Goal: Task Accomplishment & Management: Use online tool/utility

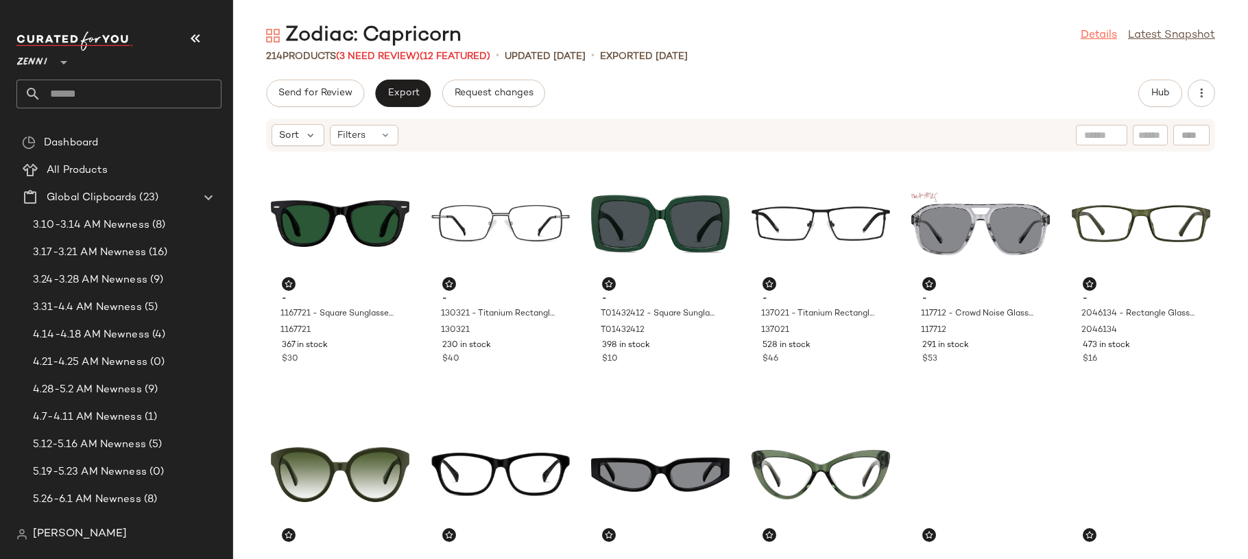
click at [1081, 28] on link "Details" at bounding box center [1099, 35] width 36 height 16
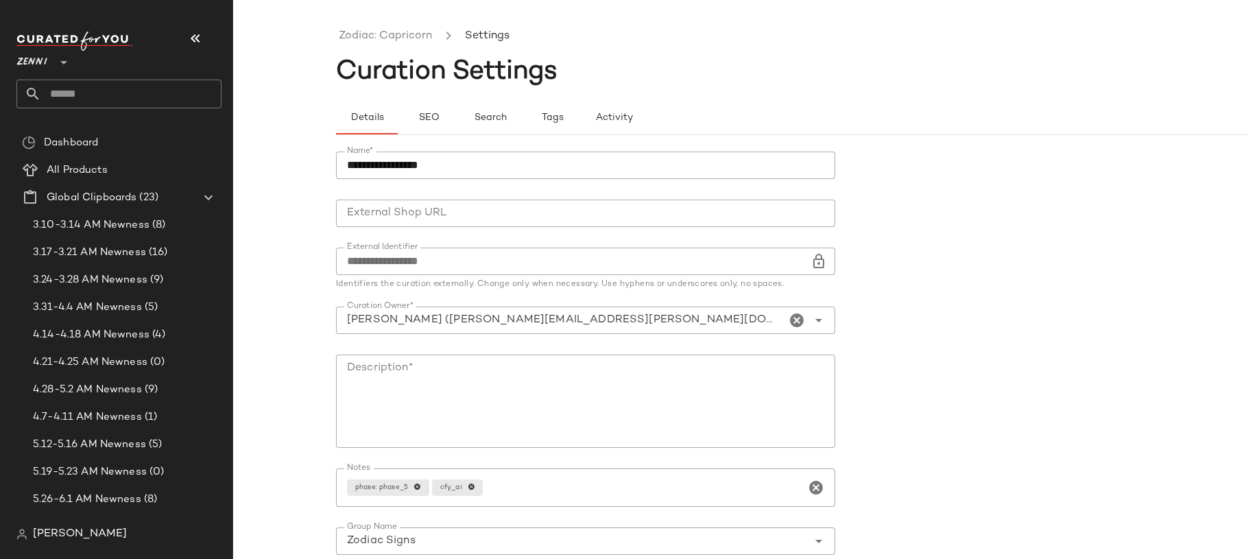
click at [97, 91] on input "text" at bounding box center [131, 94] width 180 height 29
click at [343, 213] on input "External Shop URL" at bounding box center [585, 213] width 499 height 27
click at [383, 27] on link "Zodiac: Capricorn" at bounding box center [385, 36] width 93 height 18
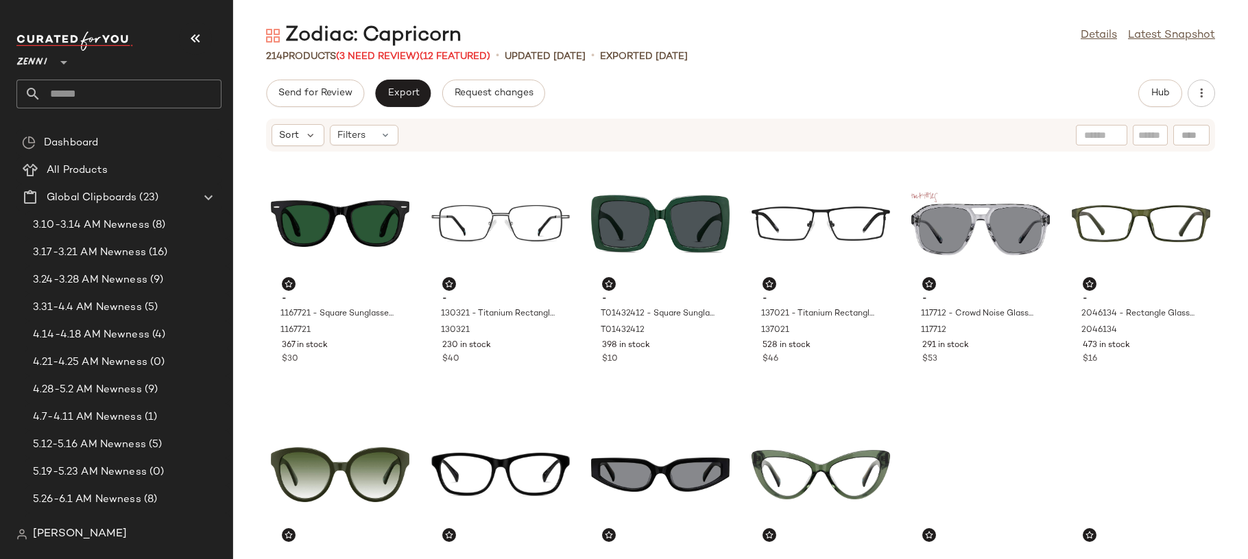
click at [171, 101] on input "text" at bounding box center [131, 94] width 180 height 29
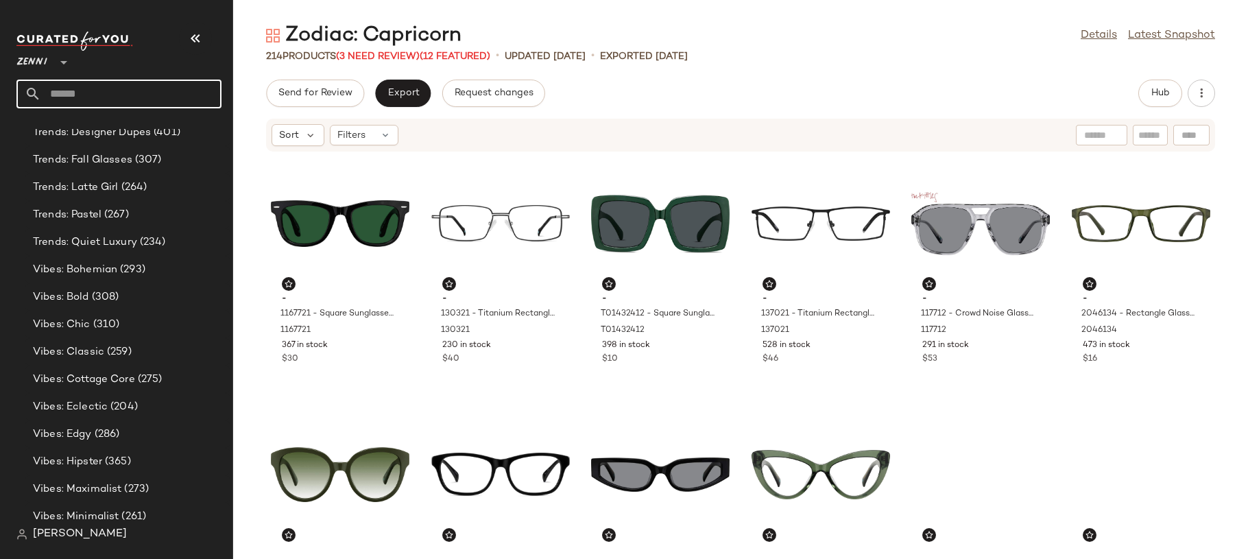
scroll to position [4191, 0]
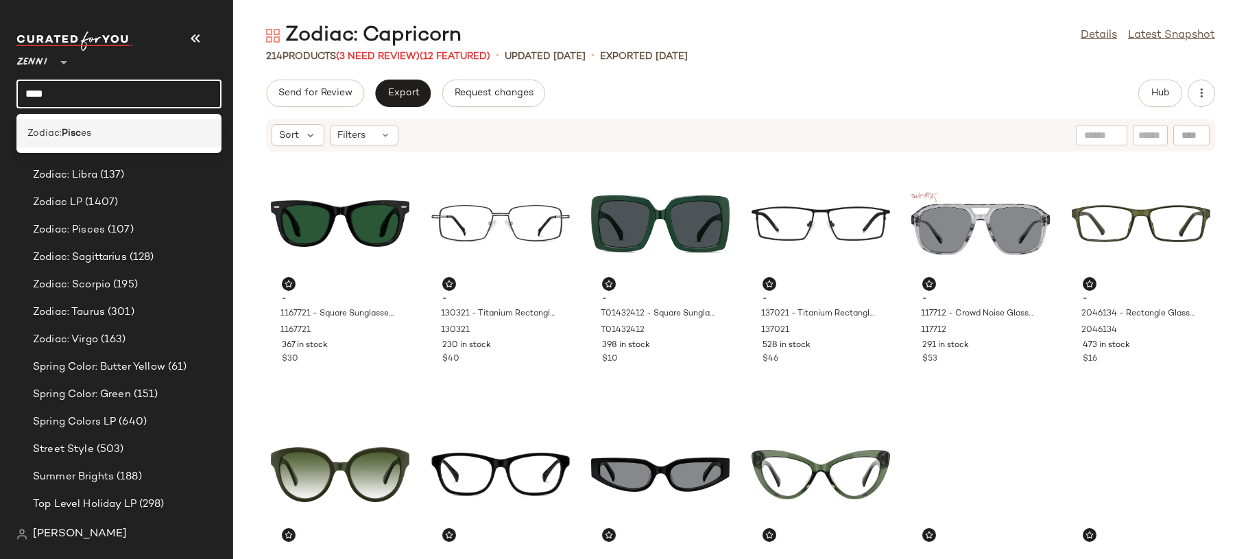
type input "****"
click at [148, 126] on div "Zodiac: Pisc es" at bounding box center [118, 133] width 183 height 14
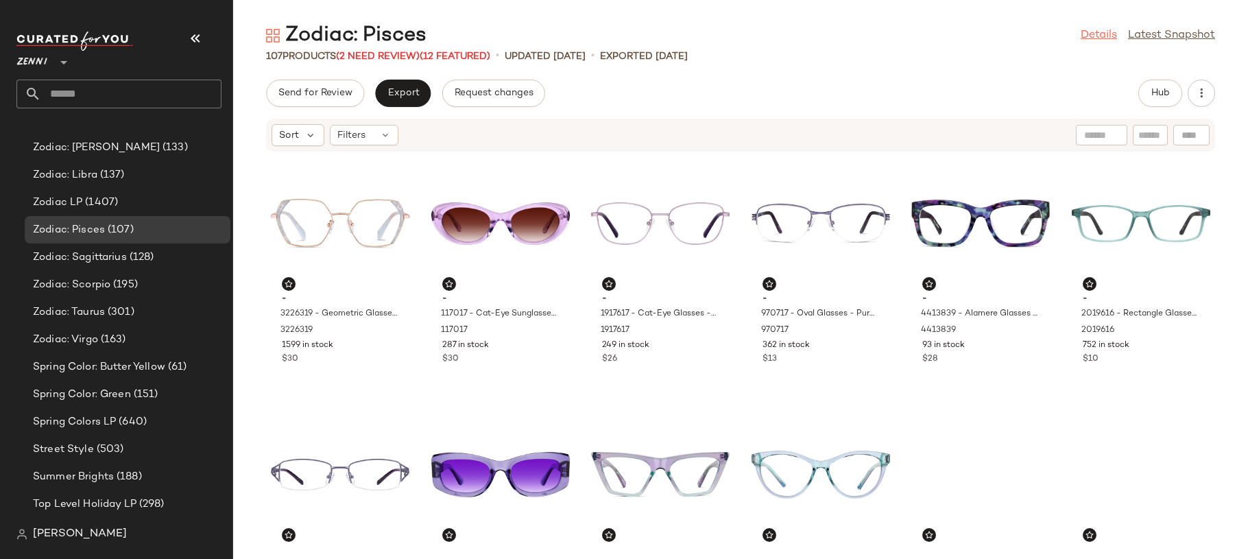
click at [1082, 34] on link "Details" at bounding box center [1099, 35] width 36 height 16
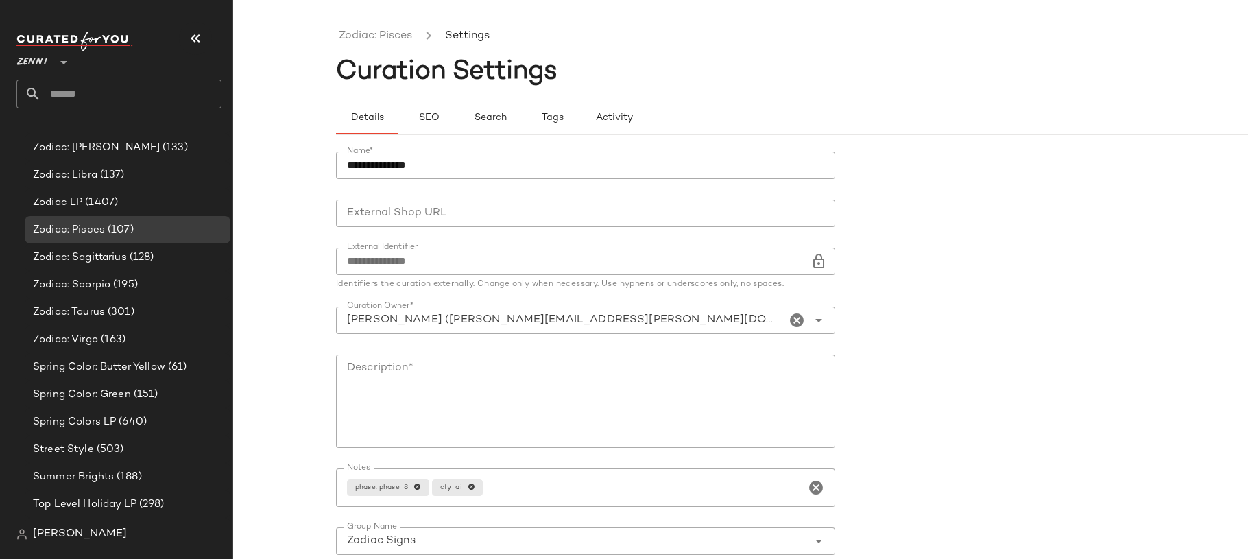
click at [150, 86] on input "text" at bounding box center [131, 94] width 180 height 29
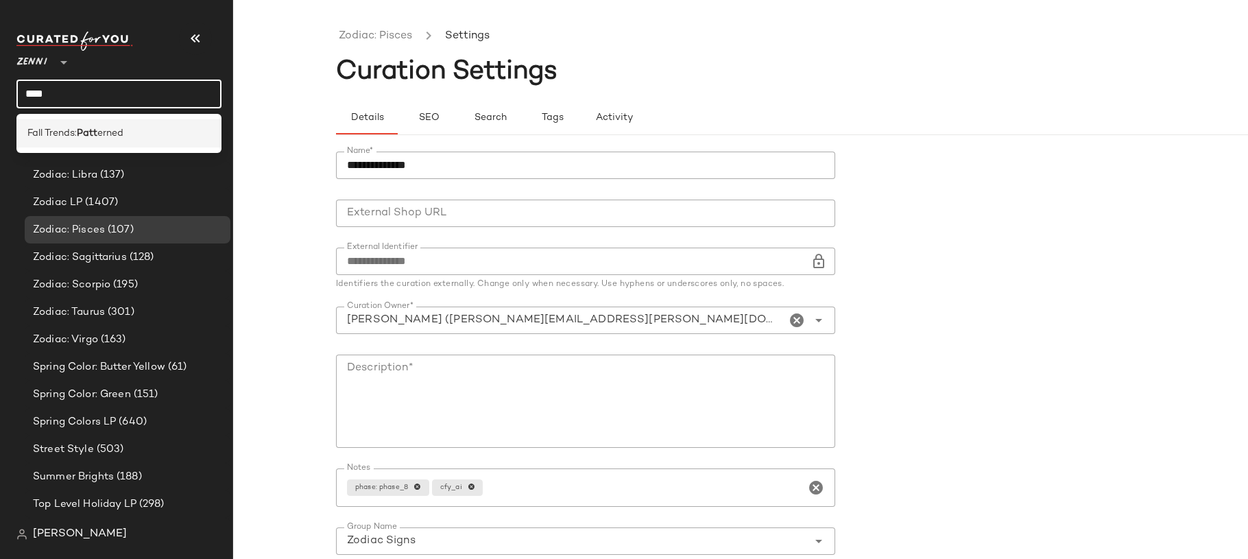
type input "****"
click at [130, 125] on div "Fall Trends: Patt erned" at bounding box center [118, 133] width 205 height 28
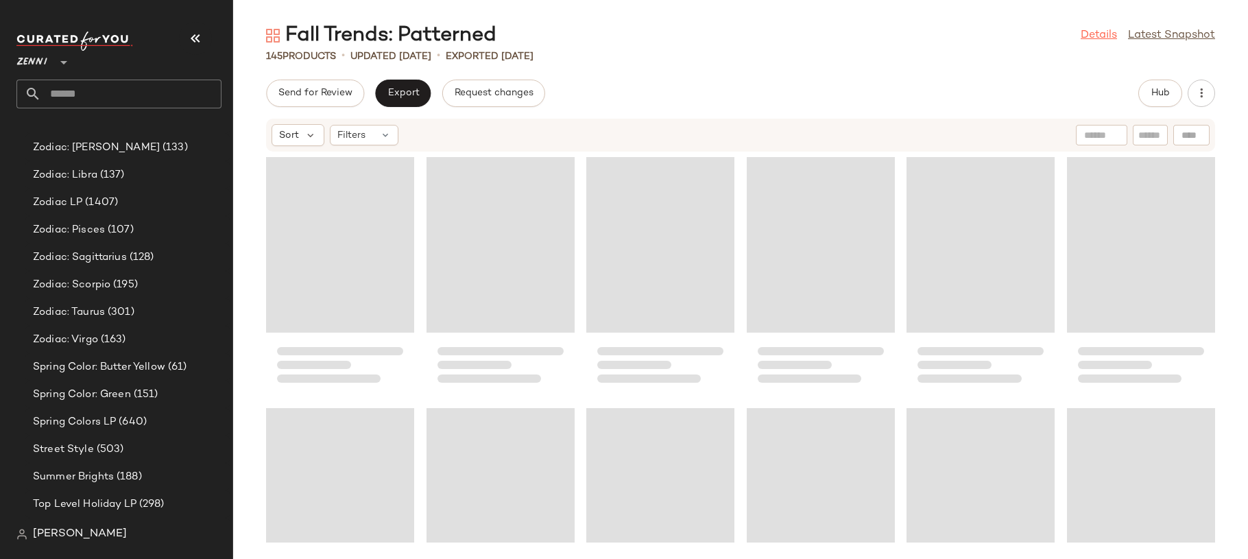
click at [1095, 34] on link "Details" at bounding box center [1099, 35] width 36 height 16
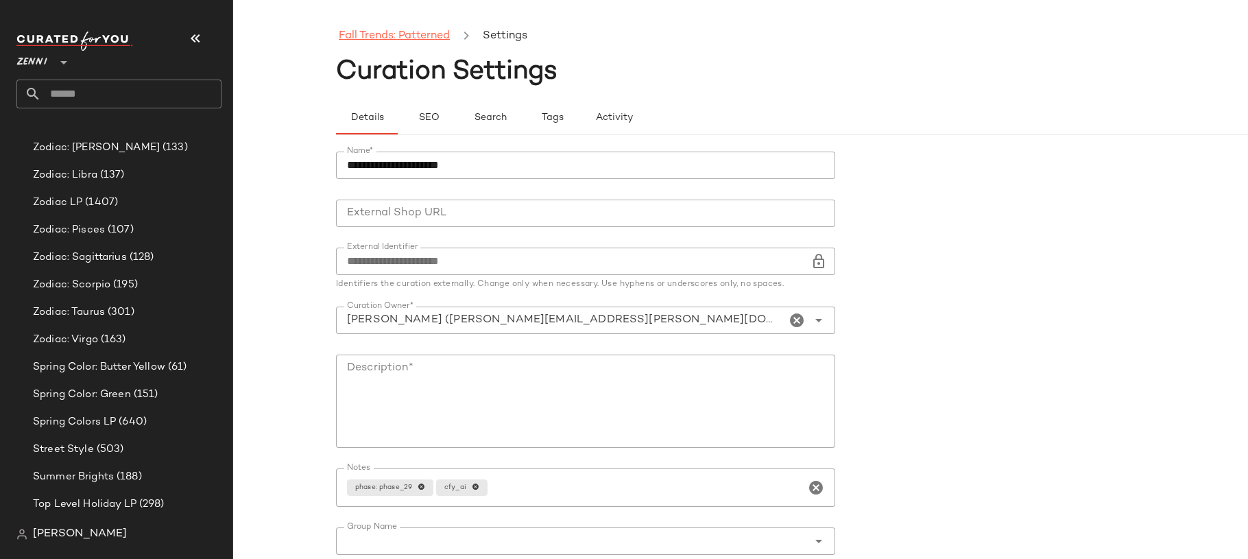
click at [385, 32] on link "Fall Trends: Patterned" at bounding box center [394, 36] width 111 height 18
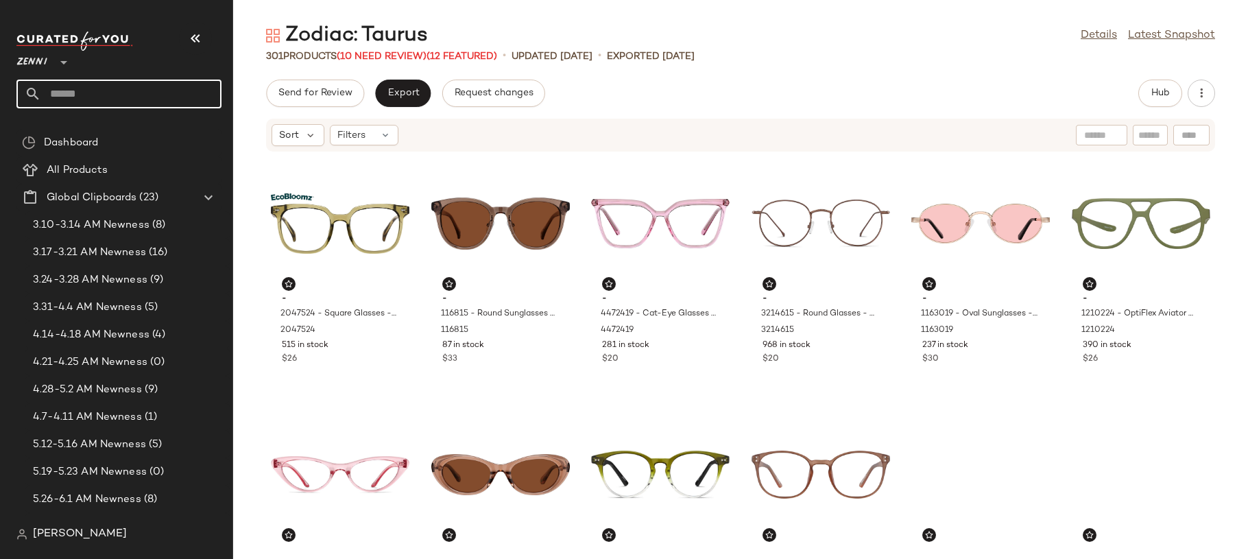
click at [165, 89] on input "text" at bounding box center [131, 94] width 180 height 29
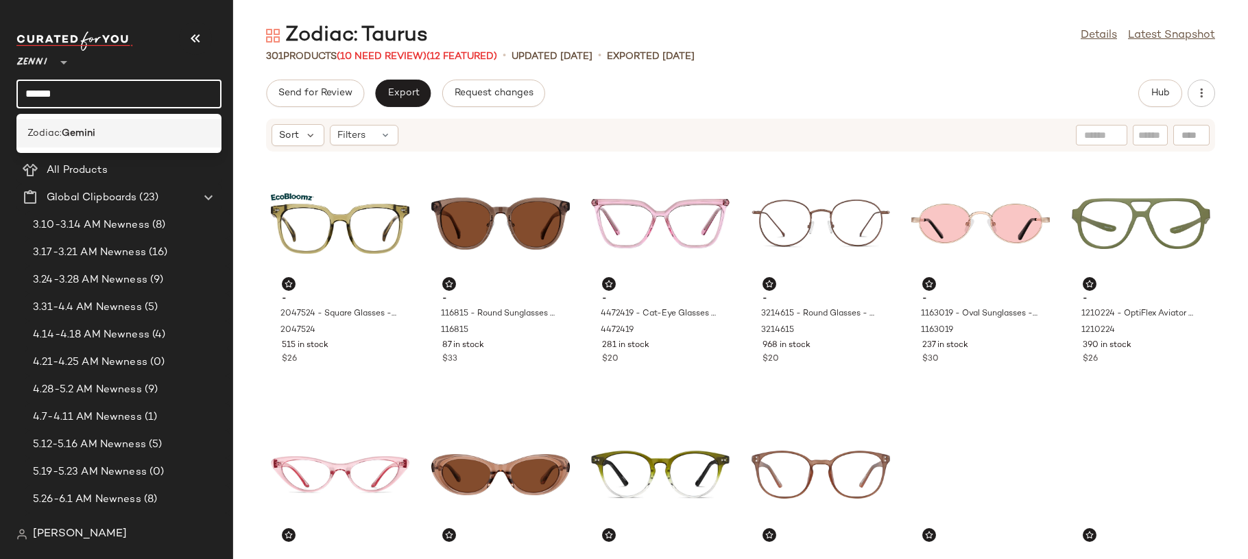
type input "******"
click at [141, 134] on div "Zodiac: Gemini" at bounding box center [118, 133] width 183 height 14
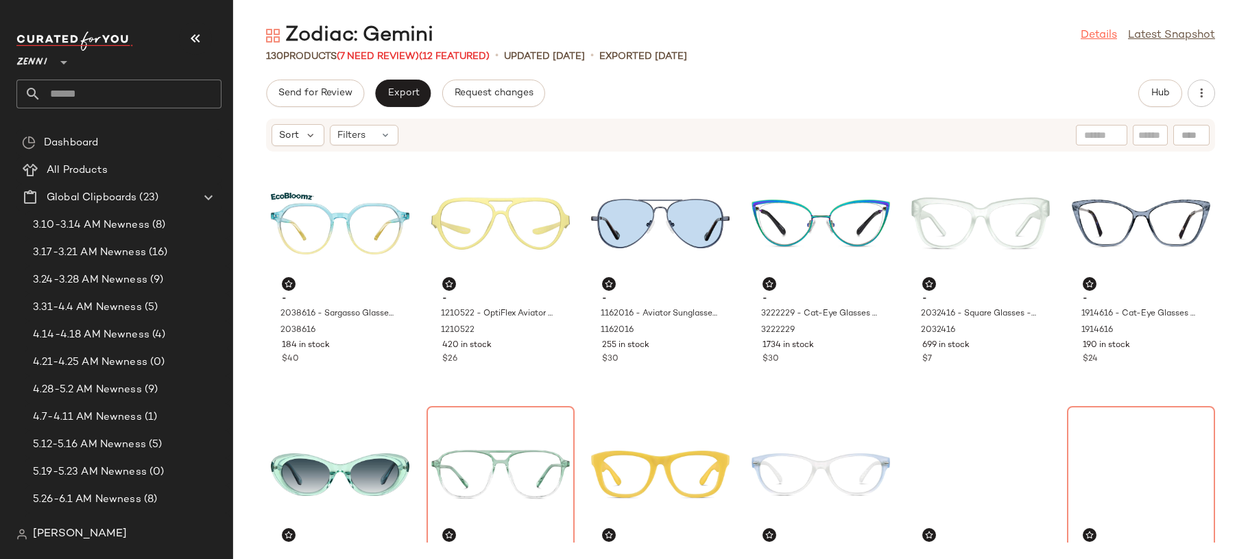
click at [1106, 33] on link "Details" at bounding box center [1099, 35] width 36 height 16
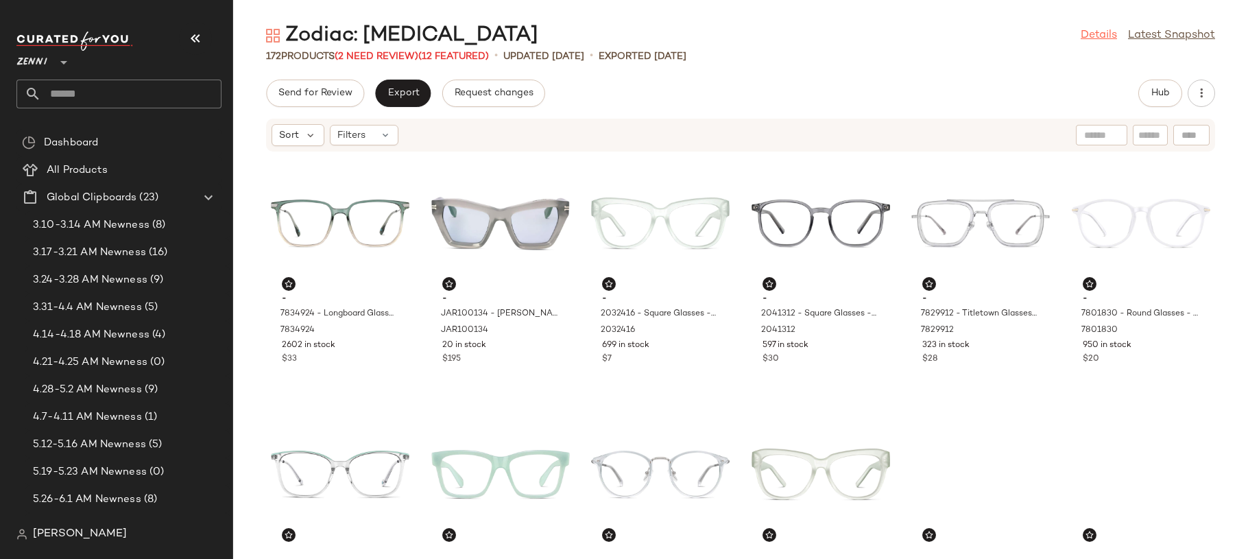
click at [1096, 36] on link "Details" at bounding box center [1099, 35] width 36 height 16
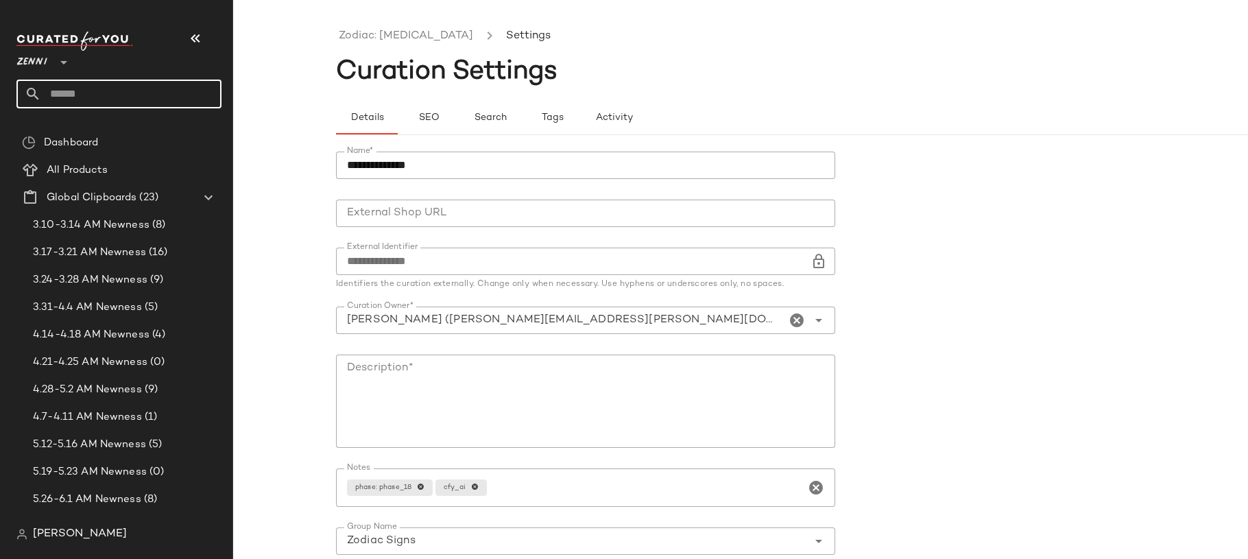
click at [128, 93] on input "text" at bounding box center [131, 94] width 180 height 29
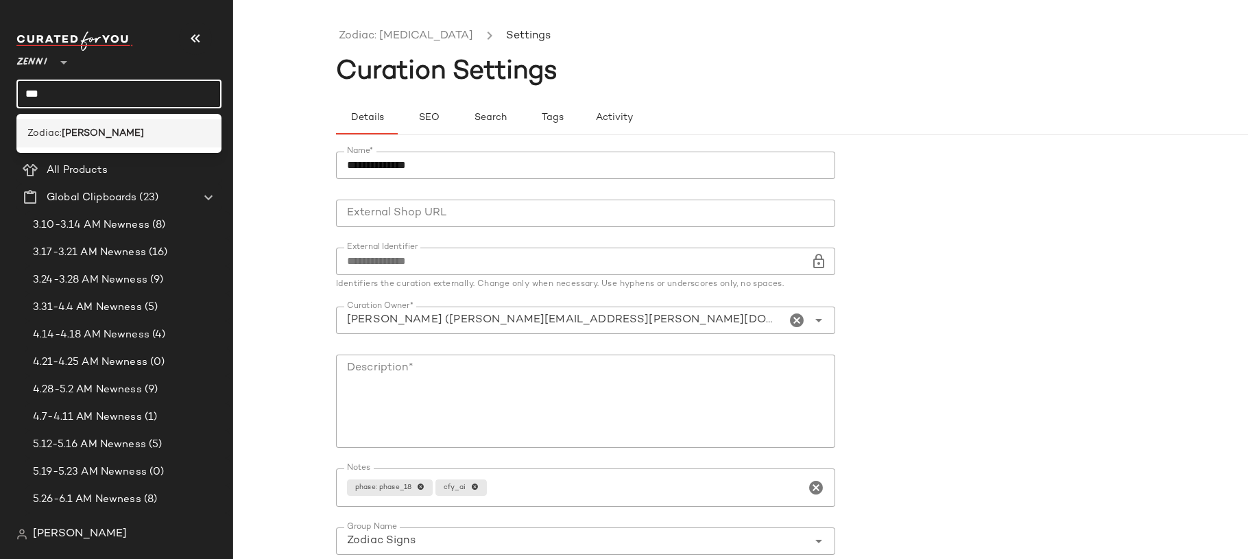
type input "***"
click at [121, 131] on div "Zodiac: Leo" at bounding box center [118, 133] width 183 height 14
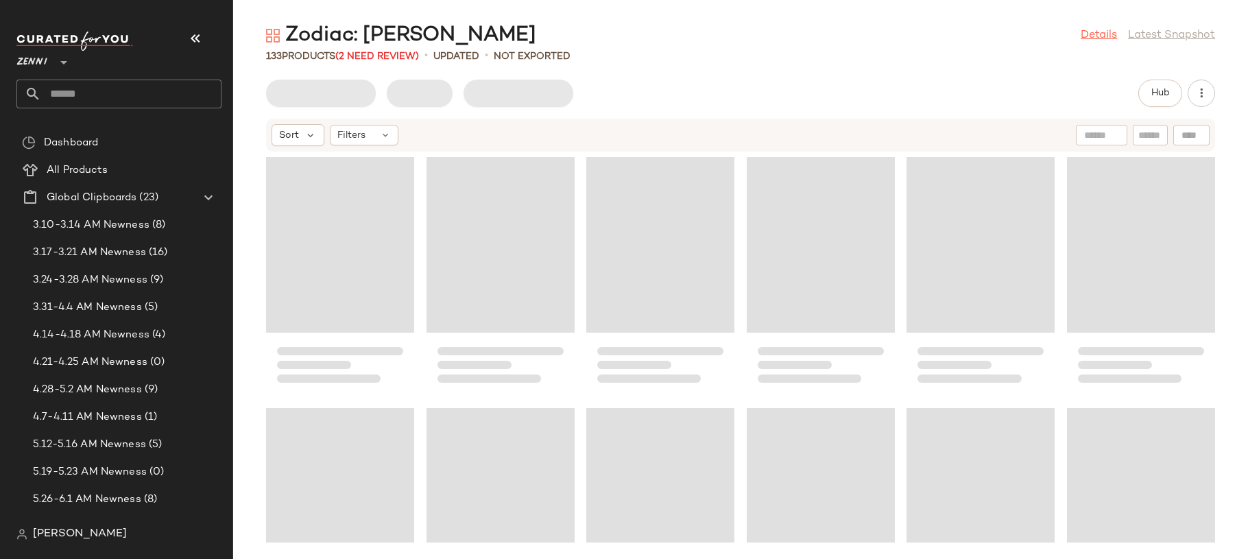
click at [1092, 37] on link "Details" at bounding box center [1099, 35] width 36 height 16
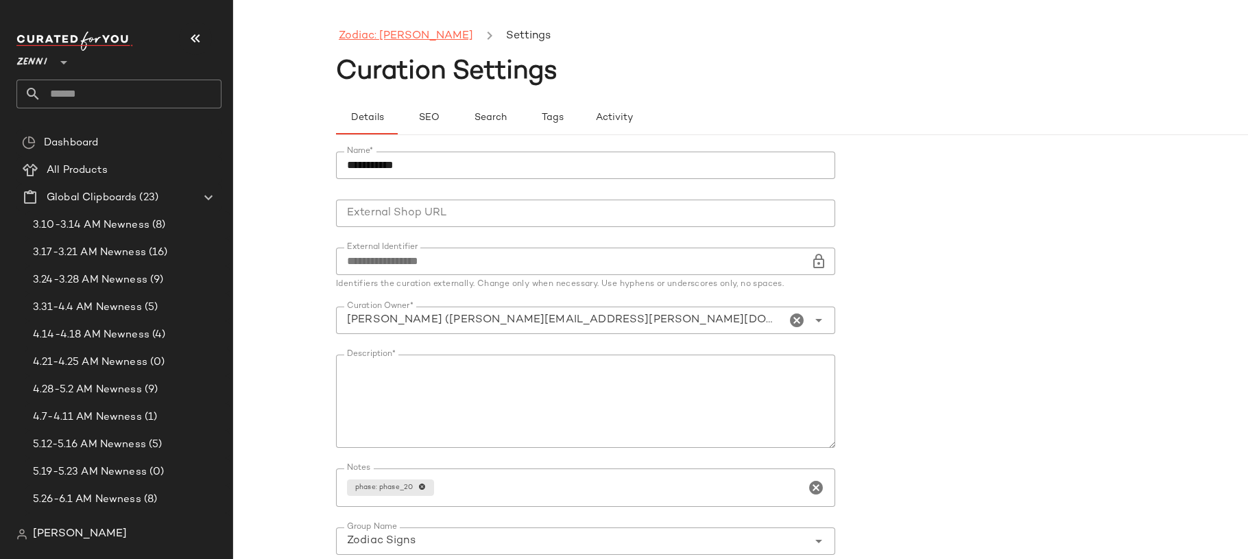
click at [378, 43] on link "Zodiac: Leo" at bounding box center [406, 36] width 134 height 18
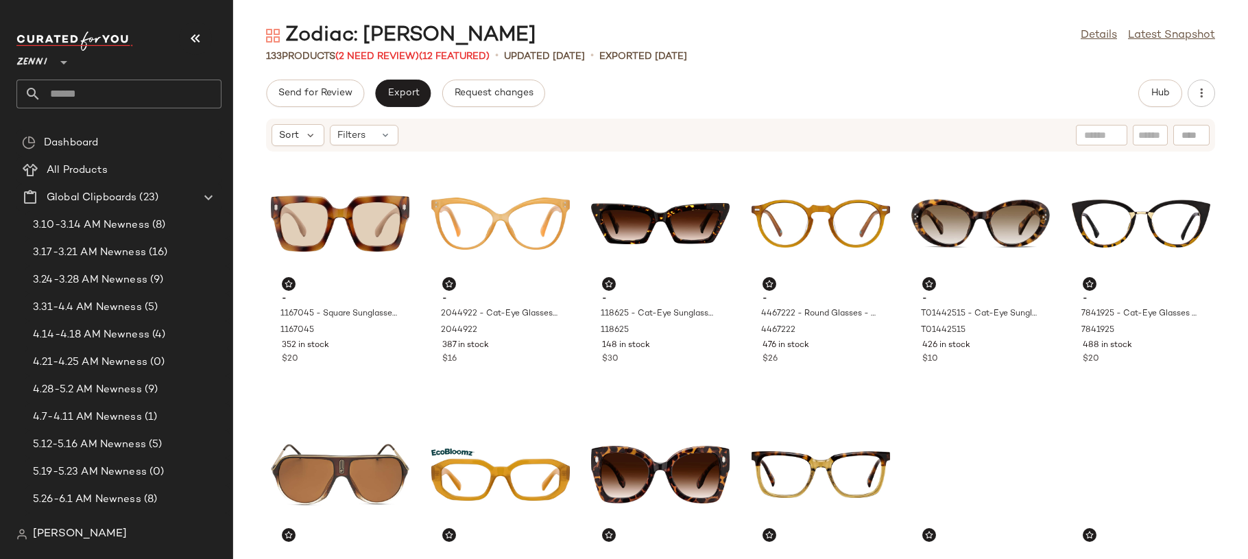
click at [138, 80] on input "text" at bounding box center [131, 94] width 180 height 29
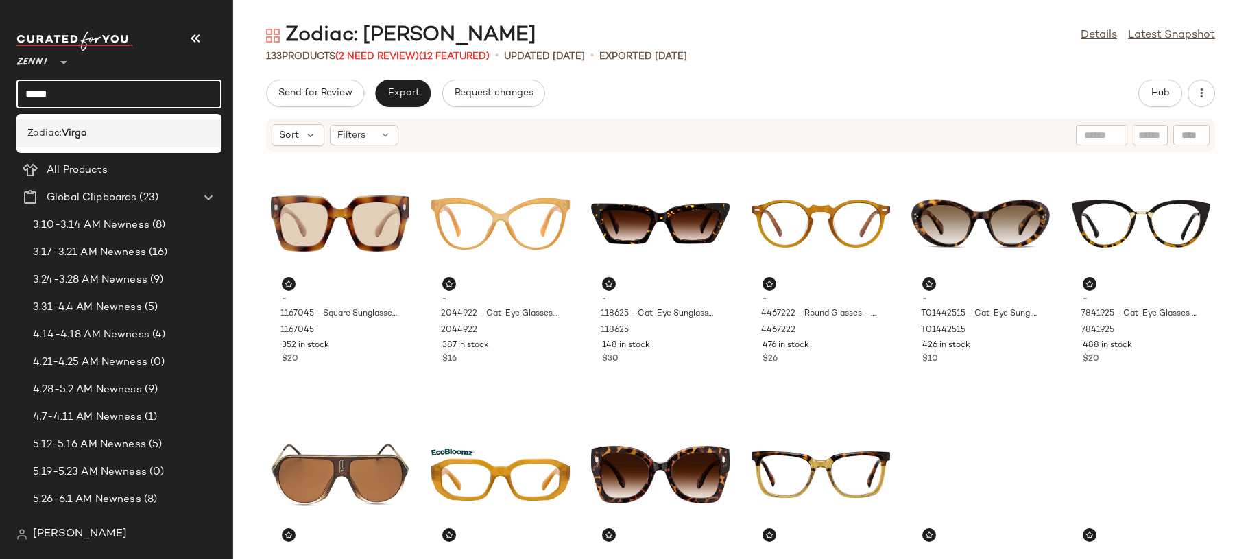
type input "*****"
click at [133, 126] on div "Zodiac: Virgo" at bounding box center [118, 133] width 183 height 14
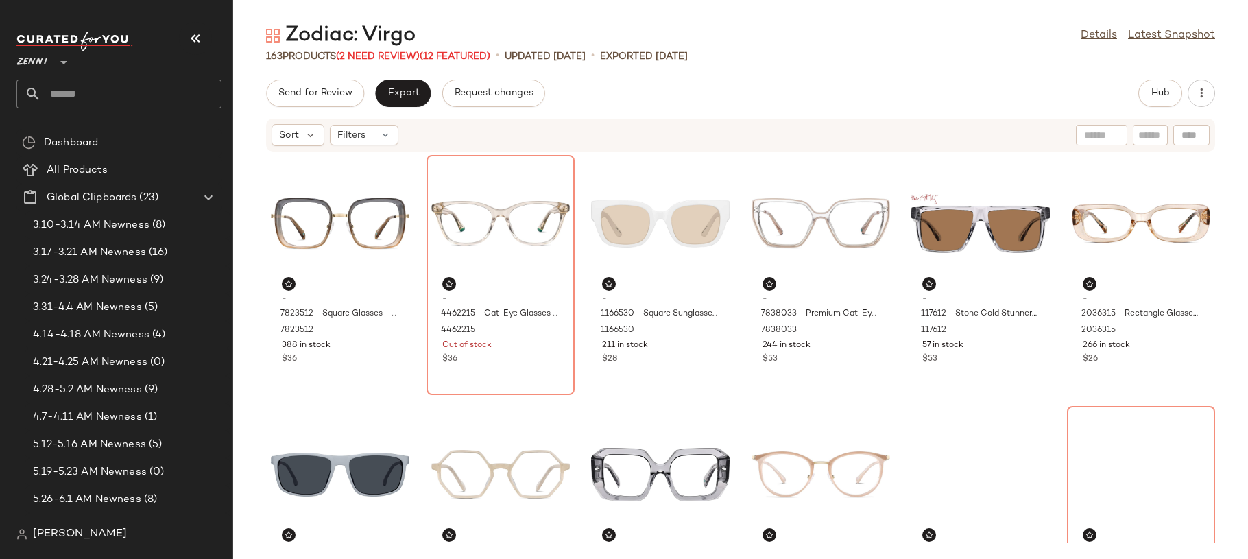
click at [134, 105] on input "text" at bounding box center [131, 94] width 180 height 29
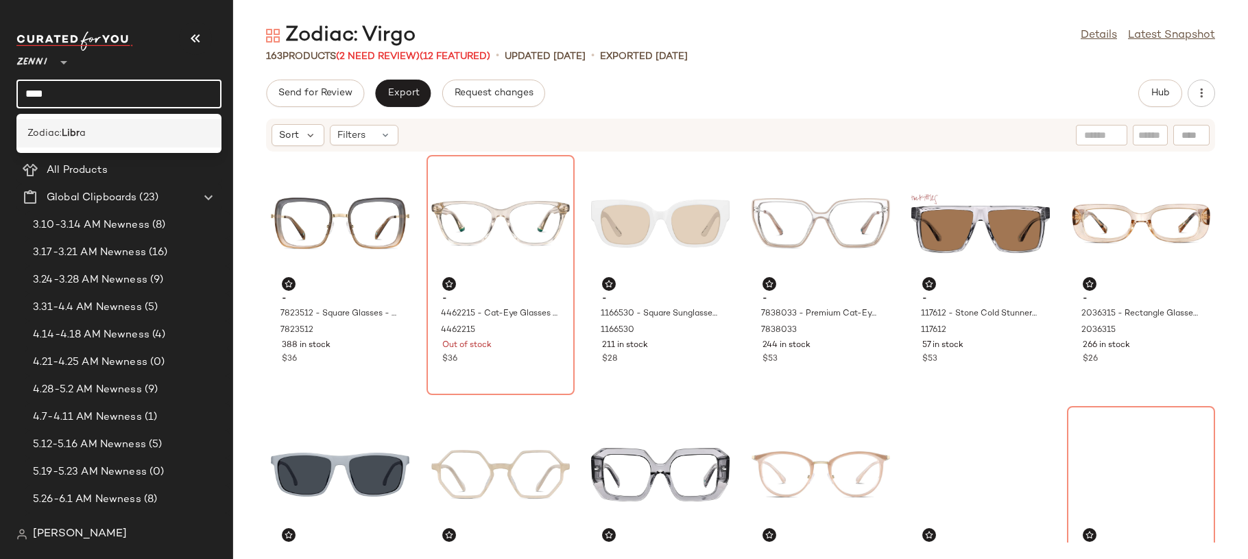
type input "****"
click at [128, 125] on div "Zodiac: Libr a" at bounding box center [118, 133] width 205 height 28
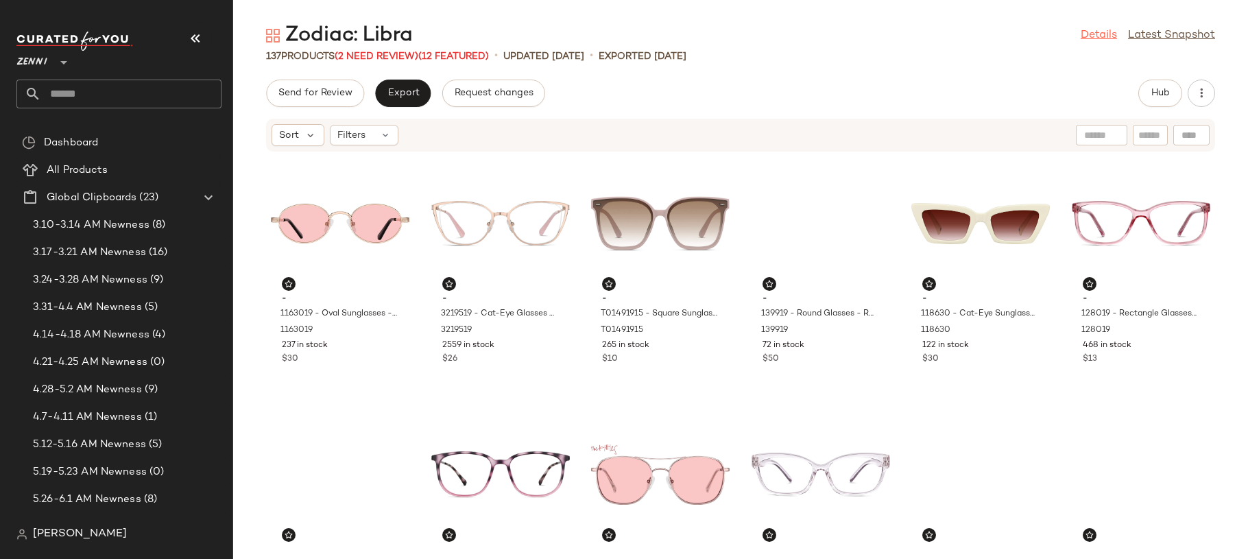
click at [1102, 38] on link "Details" at bounding box center [1099, 35] width 36 height 16
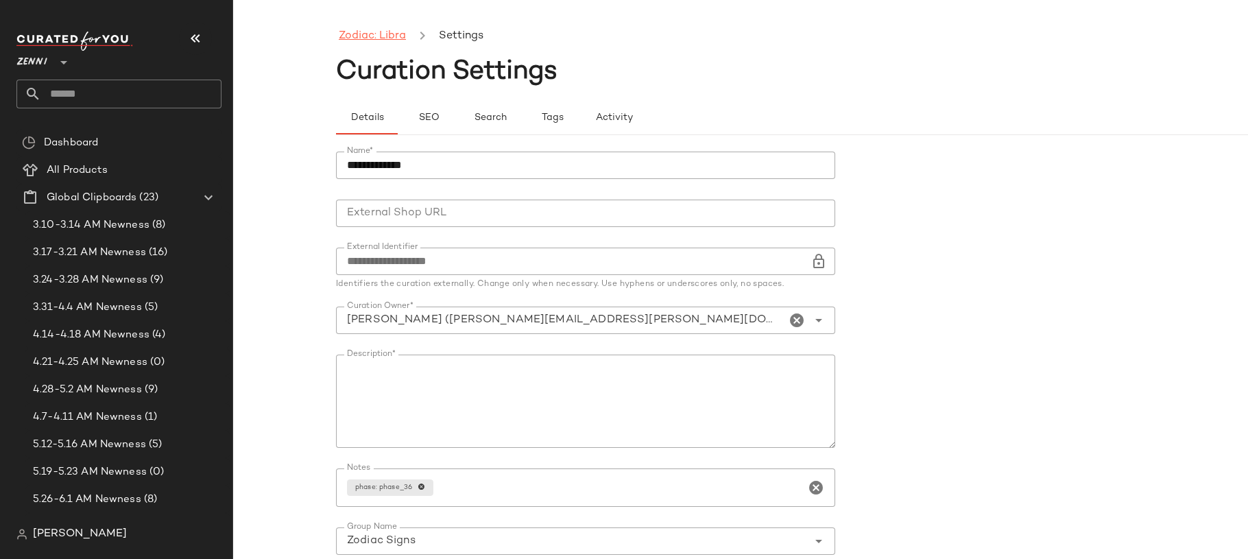
click at [402, 38] on link "Zodiac: Libra" at bounding box center [372, 36] width 67 height 18
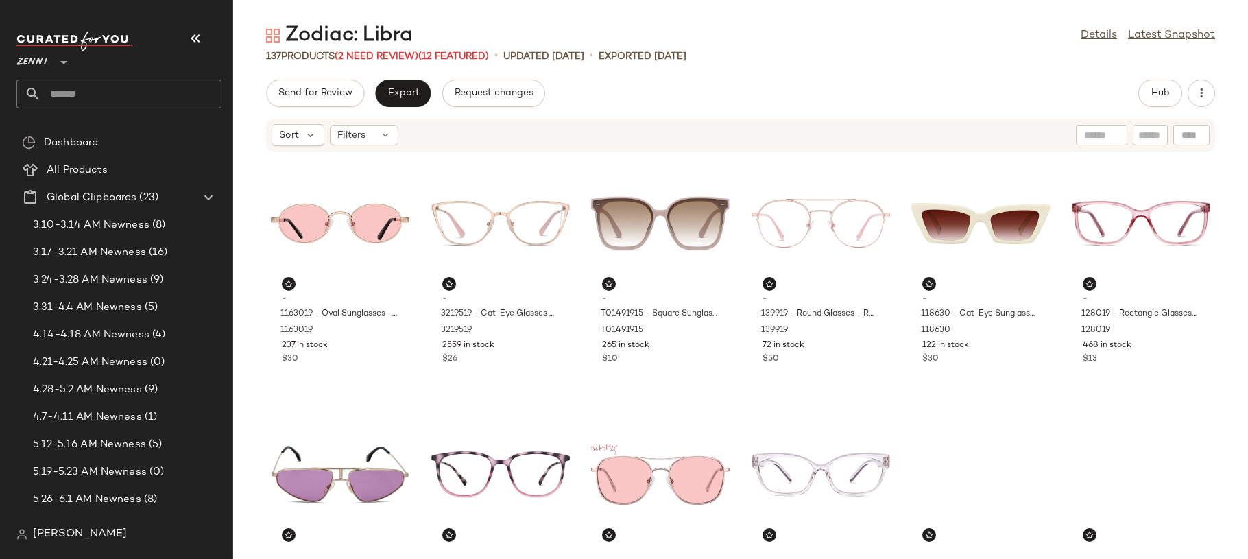
click at [156, 84] on input "text" at bounding box center [131, 94] width 180 height 29
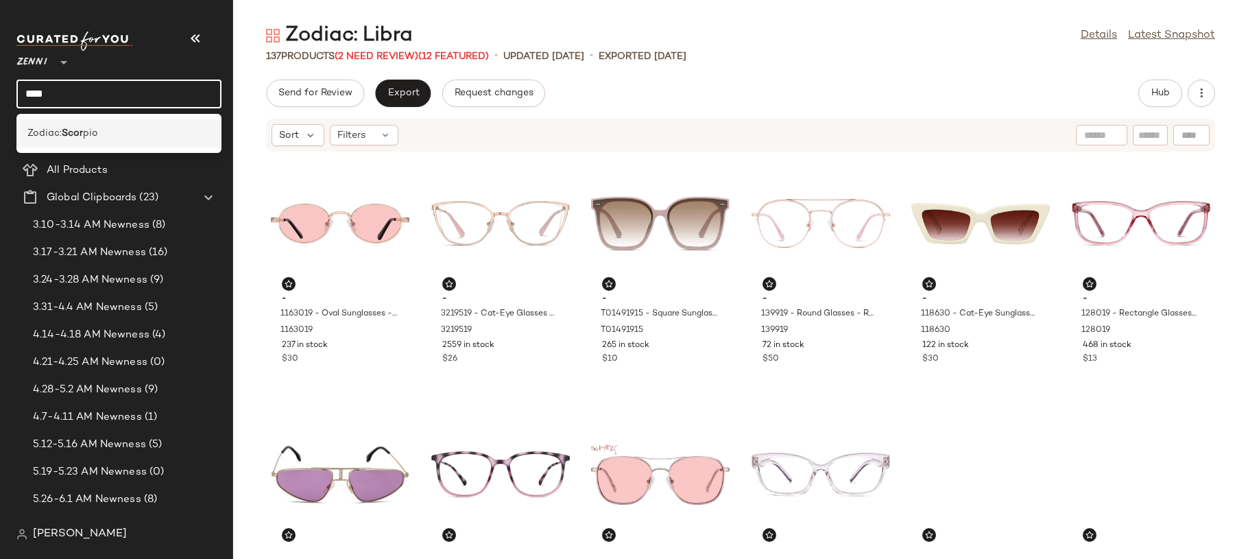
type input "****"
click at [138, 136] on div "Zodiac: Scor pio" at bounding box center [118, 133] width 183 height 14
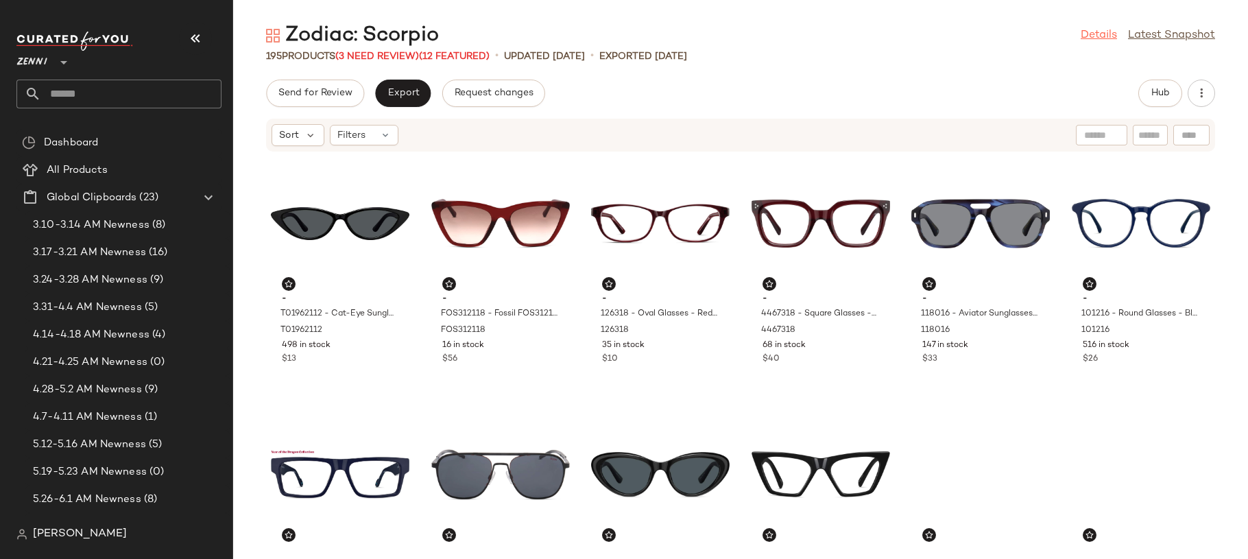
click at [1106, 38] on link "Details" at bounding box center [1099, 35] width 36 height 16
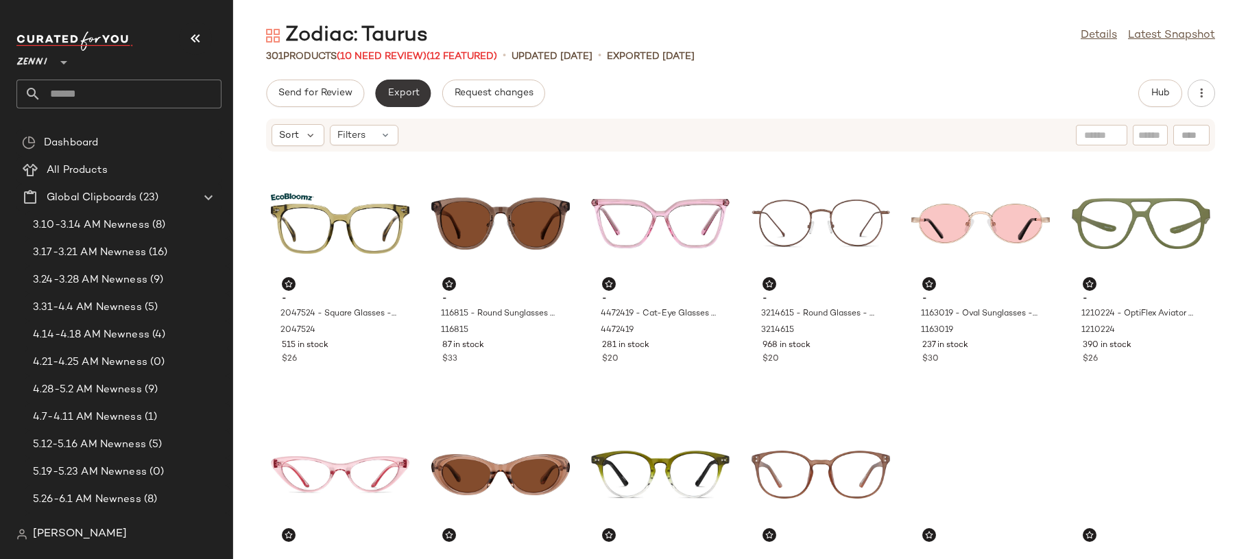
click at [396, 91] on span "Export" at bounding box center [403, 93] width 32 height 11
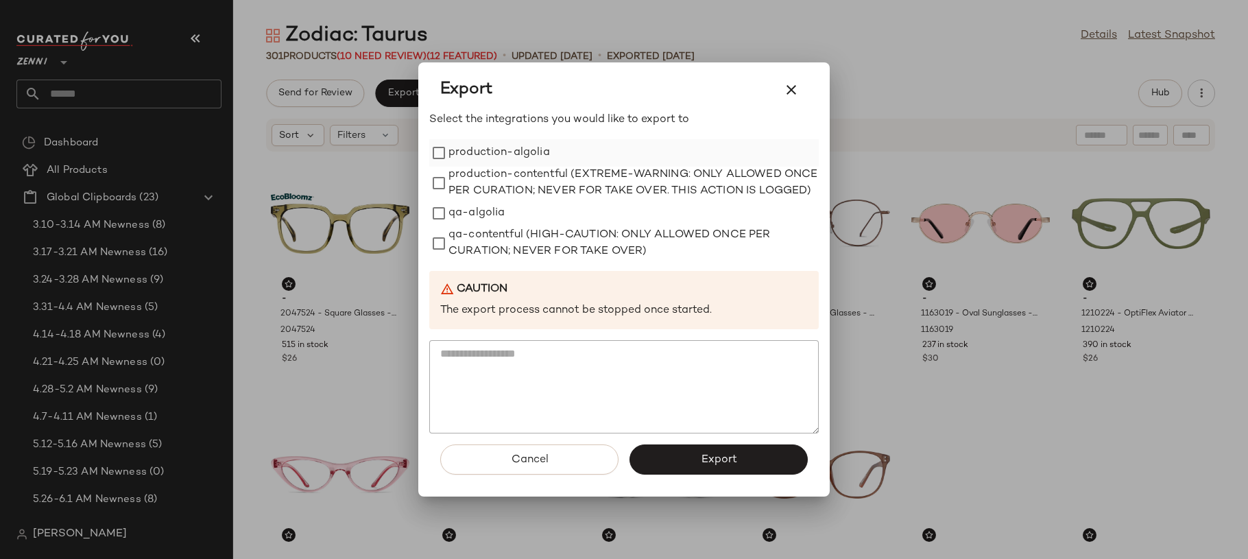
click at [468, 139] on label "production-algolia" at bounding box center [498, 152] width 101 height 27
click at [747, 470] on button "Export" at bounding box center [718, 459] width 178 height 30
